Goal: Book appointment/travel/reservation

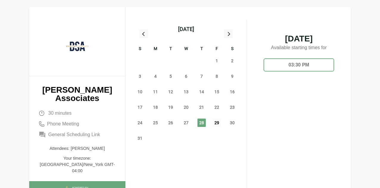
click at [215, 125] on span "29" at bounding box center [216, 122] width 8 height 8
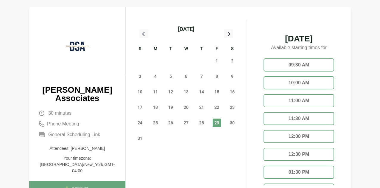
click at [289, 98] on div "11:00 AM" at bounding box center [298, 100] width 70 height 13
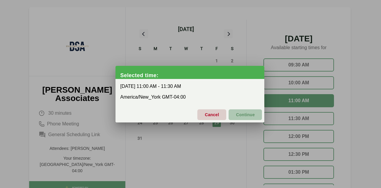
click at [236, 115] on span "Continue" at bounding box center [245, 114] width 19 height 12
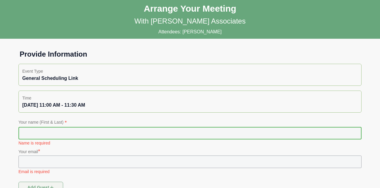
click at [82, 135] on input "text" at bounding box center [189, 133] width 343 height 12
type input "**********"
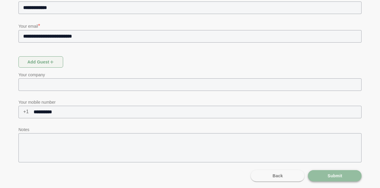
click at [346, 173] on button "Submit" at bounding box center [335, 175] width 54 height 11
